Goal: Transaction & Acquisition: Book appointment/travel/reservation

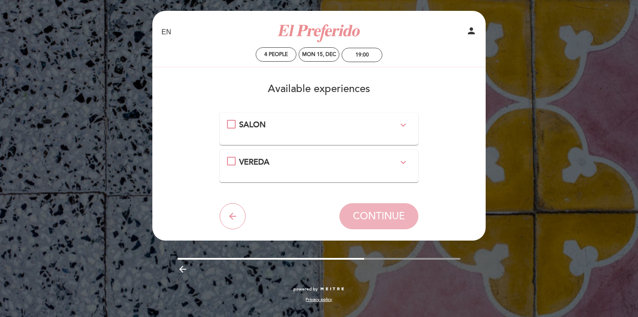
click at [403, 125] on icon "expand_more" at bounding box center [403, 125] width 10 height 10
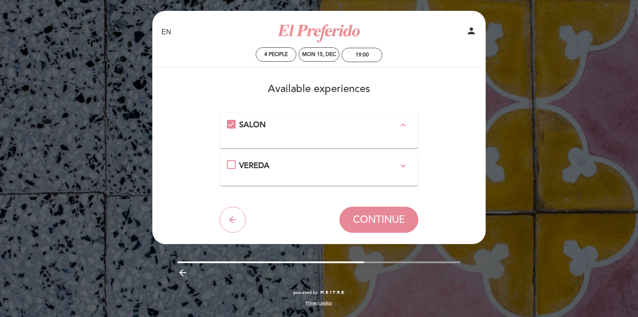
click at [403, 125] on icon "expand_less" at bounding box center [403, 125] width 10 height 10
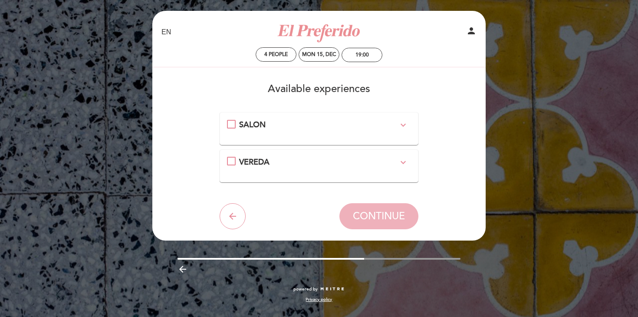
click at [401, 162] on icon "expand_more" at bounding box center [403, 162] width 10 height 10
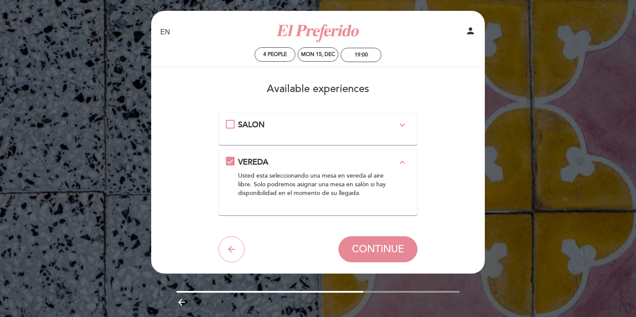
click at [401, 163] on icon "expand_less" at bounding box center [402, 162] width 10 height 10
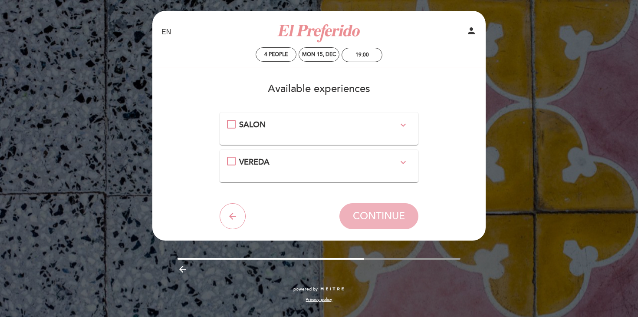
click at [230, 124] on div "SALON expand_more" at bounding box center [319, 124] width 185 height 11
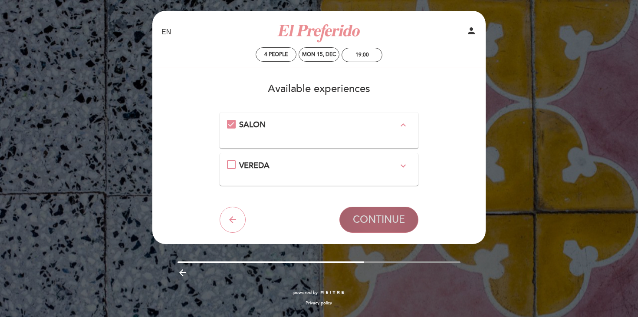
click at [357, 225] on span "CONTINUE" at bounding box center [379, 220] width 52 height 12
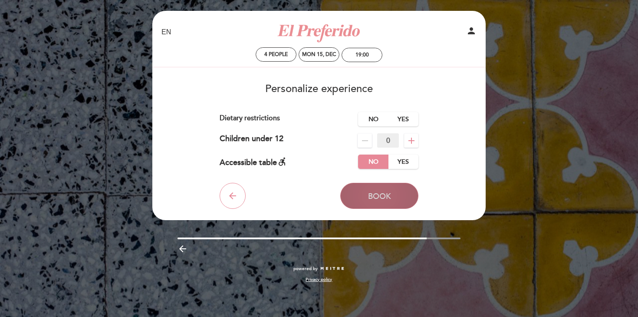
click at [390, 201] on button "Book" at bounding box center [379, 196] width 78 height 26
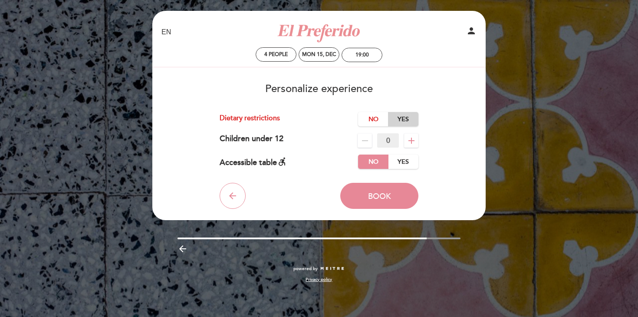
click at [397, 119] on label "Yes" at bounding box center [403, 119] width 30 height 14
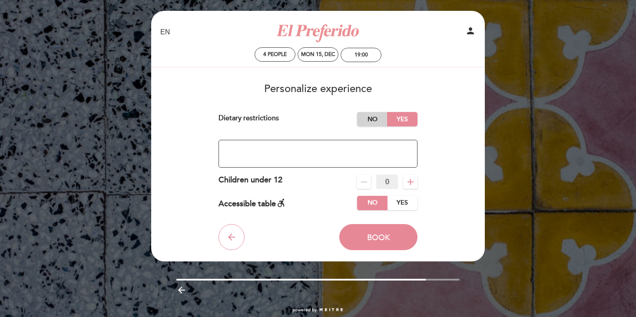
click at [363, 120] on label "No" at bounding box center [372, 119] width 30 height 14
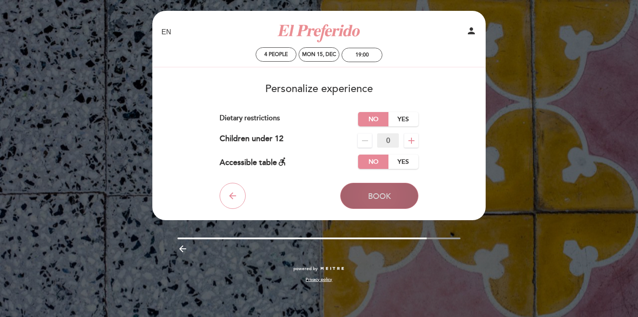
click at [366, 203] on button "Book" at bounding box center [379, 196] width 78 height 26
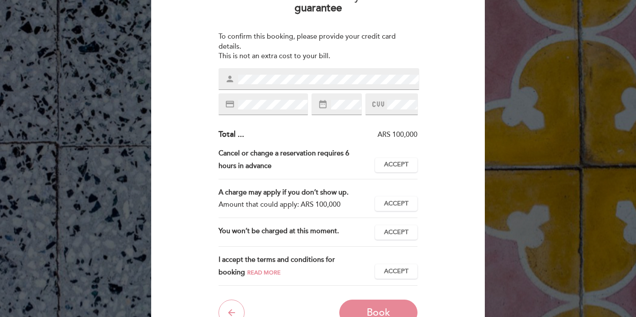
scroll to position [96, 0]
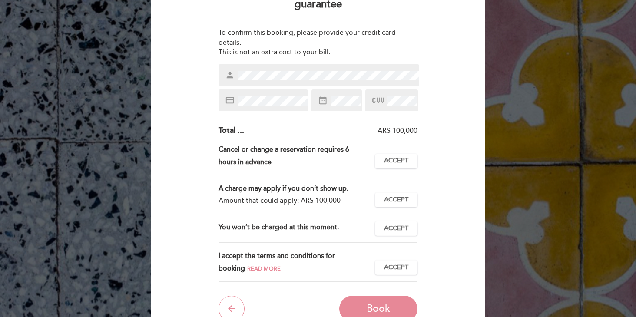
click at [306, 147] on div "Cancel or change a reservation requires 6 hours in advance" at bounding box center [296, 155] width 157 height 25
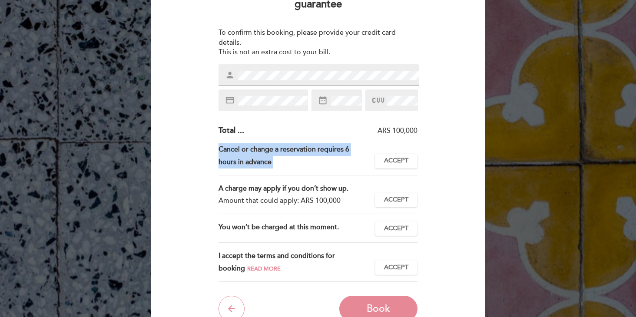
click at [306, 147] on div "Cancel or change a reservation requires 6 hours in advance" at bounding box center [296, 155] width 157 height 25
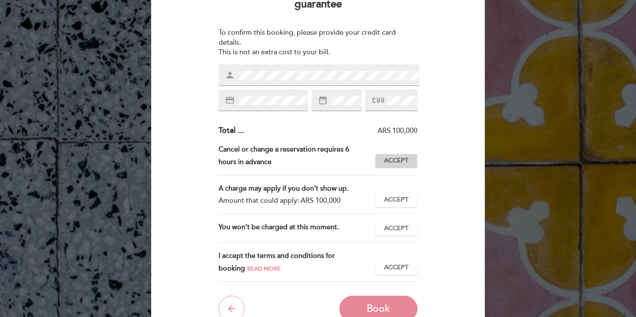
click at [398, 160] on span "Accept" at bounding box center [396, 160] width 24 height 9
click at [399, 199] on span "Accept" at bounding box center [396, 199] width 24 height 9
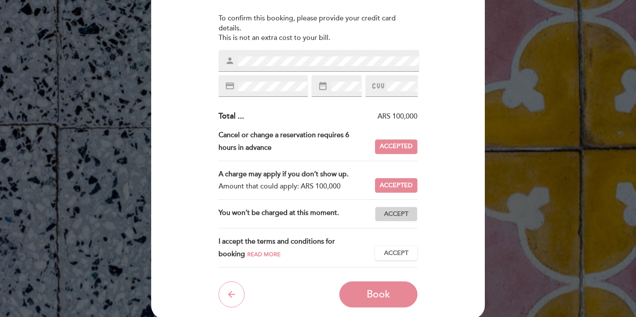
click at [398, 216] on span "Accept" at bounding box center [396, 214] width 24 height 9
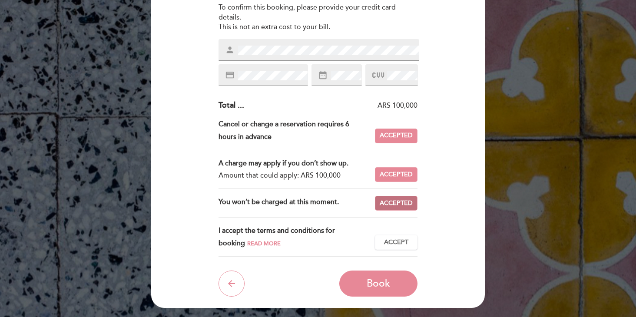
scroll to position [122, 0]
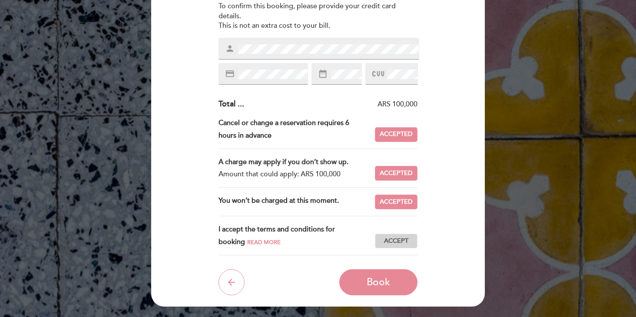
click at [398, 238] on span "Accept" at bounding box center [396, 241] width 24 height 9
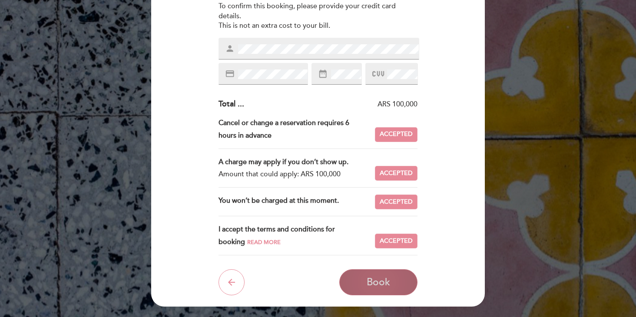
click at [384, 281] on span "Book" at bounding box center [377, 282] width 23 height 12
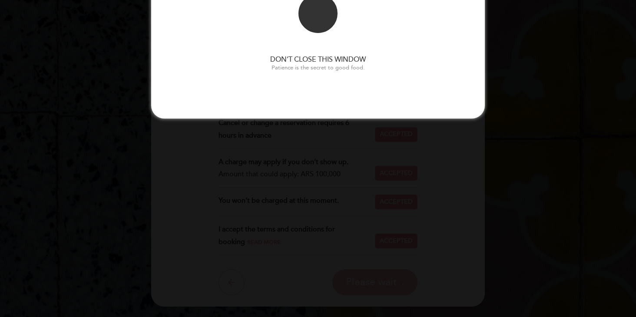
scroll to position [0, 0]
